Goal: Use online tool/utility: Utilize a website feature to perform a specific function

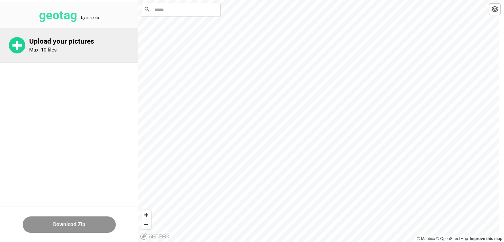
click at [78, 45] on p "Upload your pictures" at bounding box center [83, 41] width 109 height 8
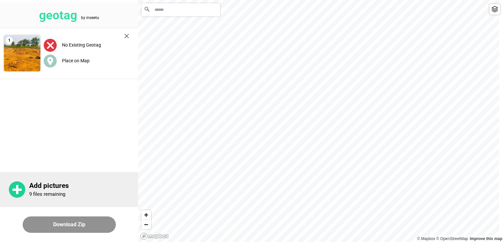
click at [24, 193] on circle at bounding box center [17, 189] width 16 height 16
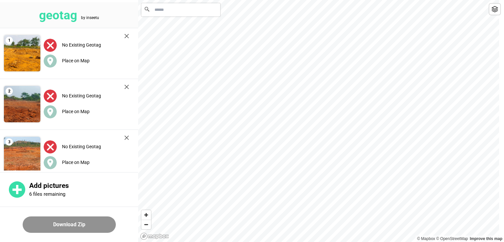
click at [176, 10] on input "Search" at bounding box center [180, 9] width 79 height 13
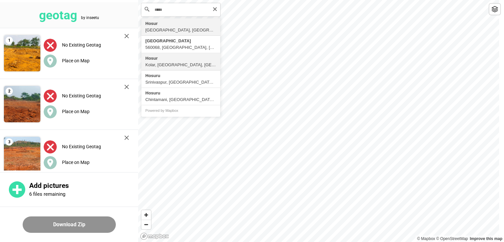
type input "**********"
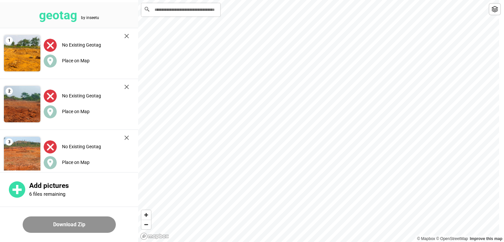
click at [493, 8] on img at bounding box center [494, 9] width 7 height 7
click at [497, 12] on div at bounding box center [494, 9] width 12 height 12
click at [494, 12] on div at bounding box center [494, 9] width 12 height 12
click at [82, 60] on label "Place on Map" at bounding box center [76, 60] width 28 height 5
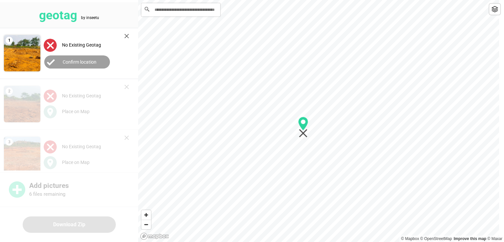
click at [302, 0] on div at bounding box center [321, 0] width 366 height 0
click at [296, 0] on div at bounding box center [321, 0] width 366 height 0
click at [294, 0] on div at bounding box center [321, 0] width 366 height 0
click at [70, 60] on label "Confirm location" at bounding box center [80, 61] width 34 height 5
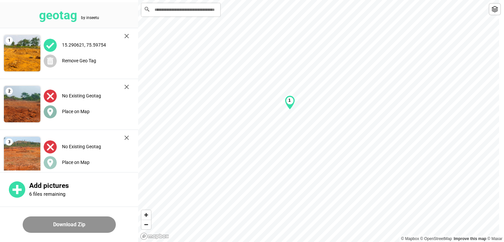
click at [77, 111] on label "Place on Map" at bounding box center [76, 111] width 28 height 5
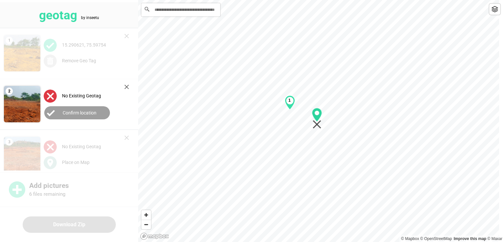
click at [317, 0] on div "1" at bounding box center [321, 0] width 366 height 0
click at [89, 113] on label "Confirm location" at bounding box center [80, 112] width 34 height 5
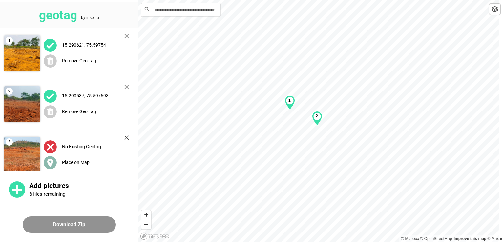
click at [79, 161] on label "Place on Map" at bounding box center [76, 162] width 28 height 5
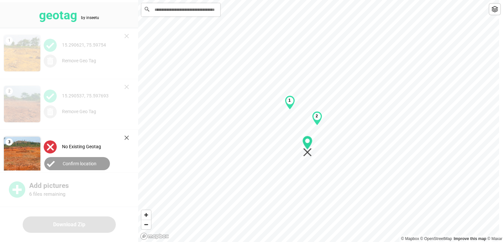
click at [306, 0] on div "1 2" at bounding box center [321, 0] width 366 height 0
click at [72, 161] on label "Confirm location" at bounding box center [80, 163] width 34 height 5
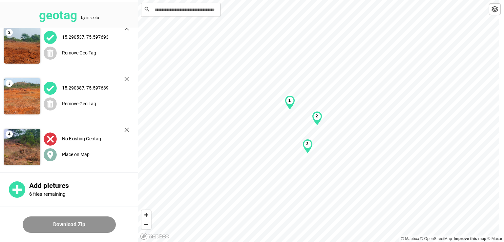
scroll to position [61, 0]
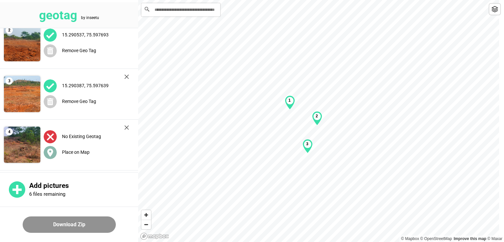
click at [79, 152] on label "Place on Map" at bounding box center [76, 151] width 28 height 5
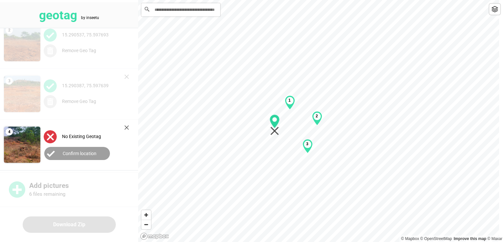
click at [274, 0] on div "1 2 3" at bounding box center [321, 0] width 366 height 0
click at [66, 153] on label "Confirm location" at bounding box center [80, 153] width 34 height 5
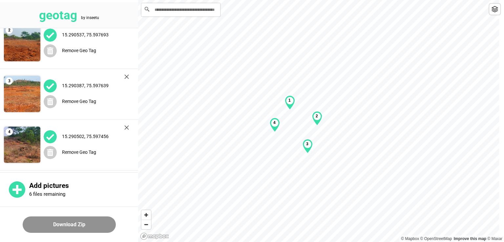
click at [81, 225] on button "Download Zip" at bounding box center [69, 224] width 93 height 16
